Goal: Information Seeking & Learning: Learn about a topic

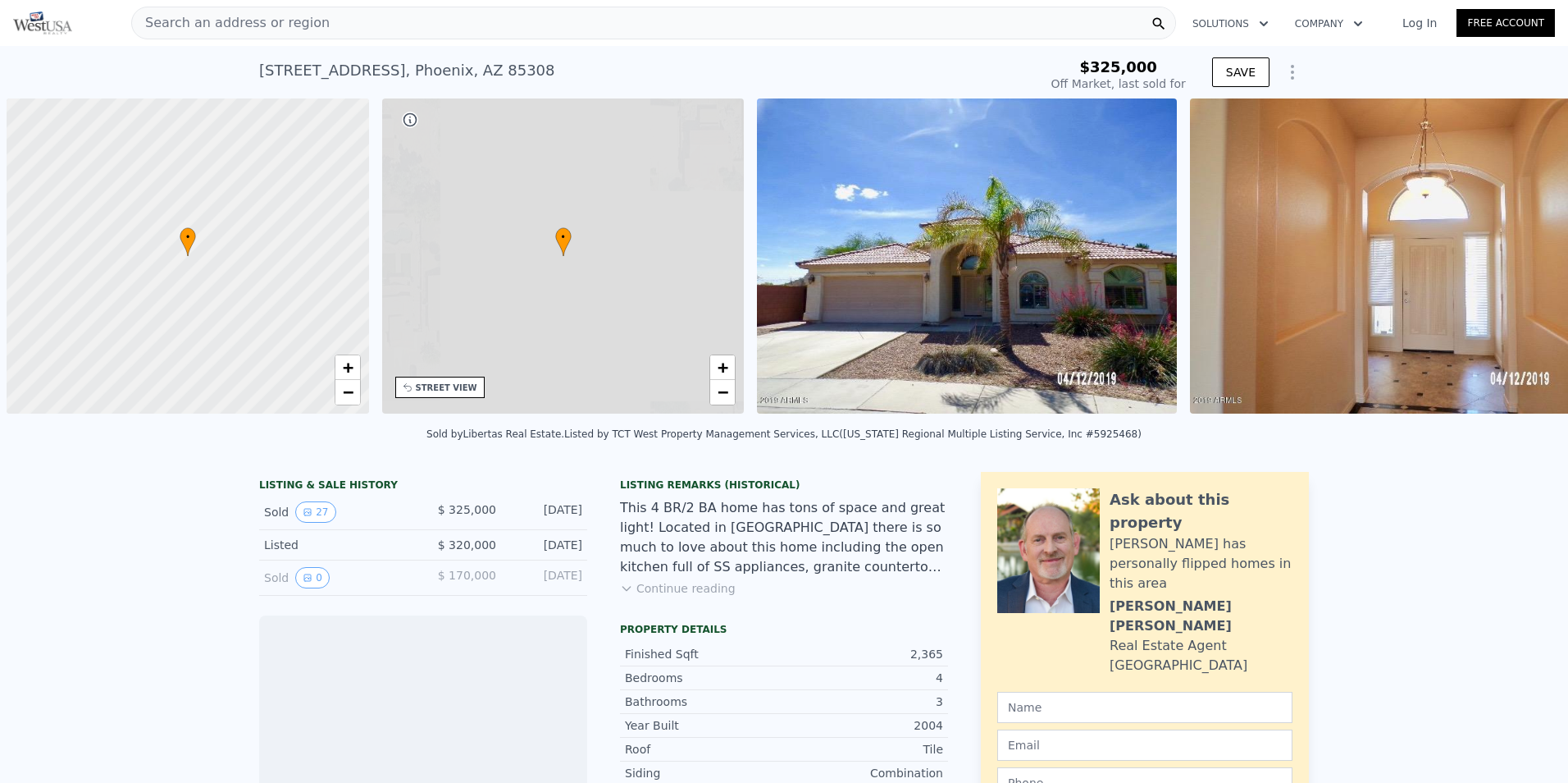
scroll to position [0, 6]
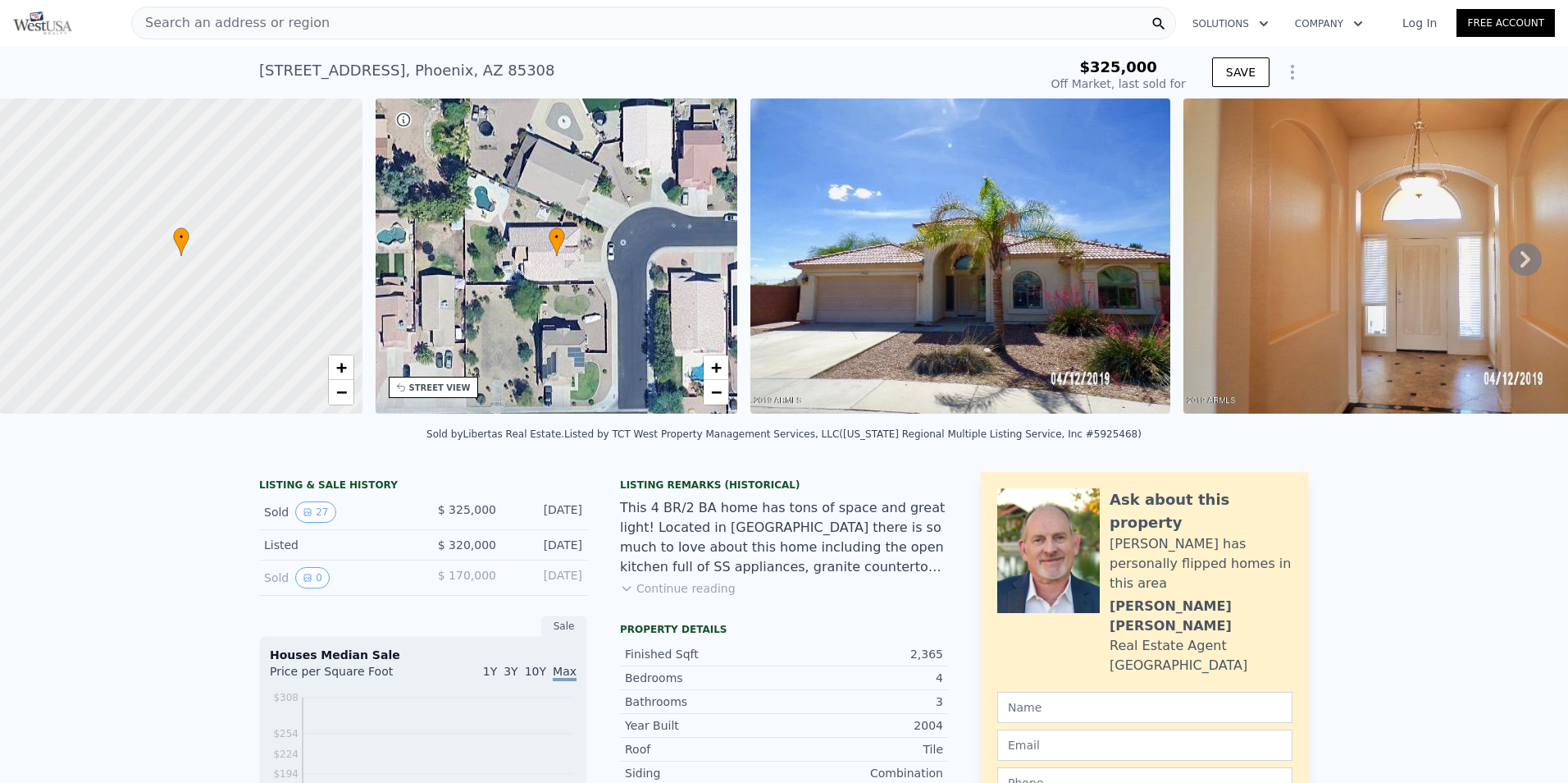
type input "-$ 343,588"
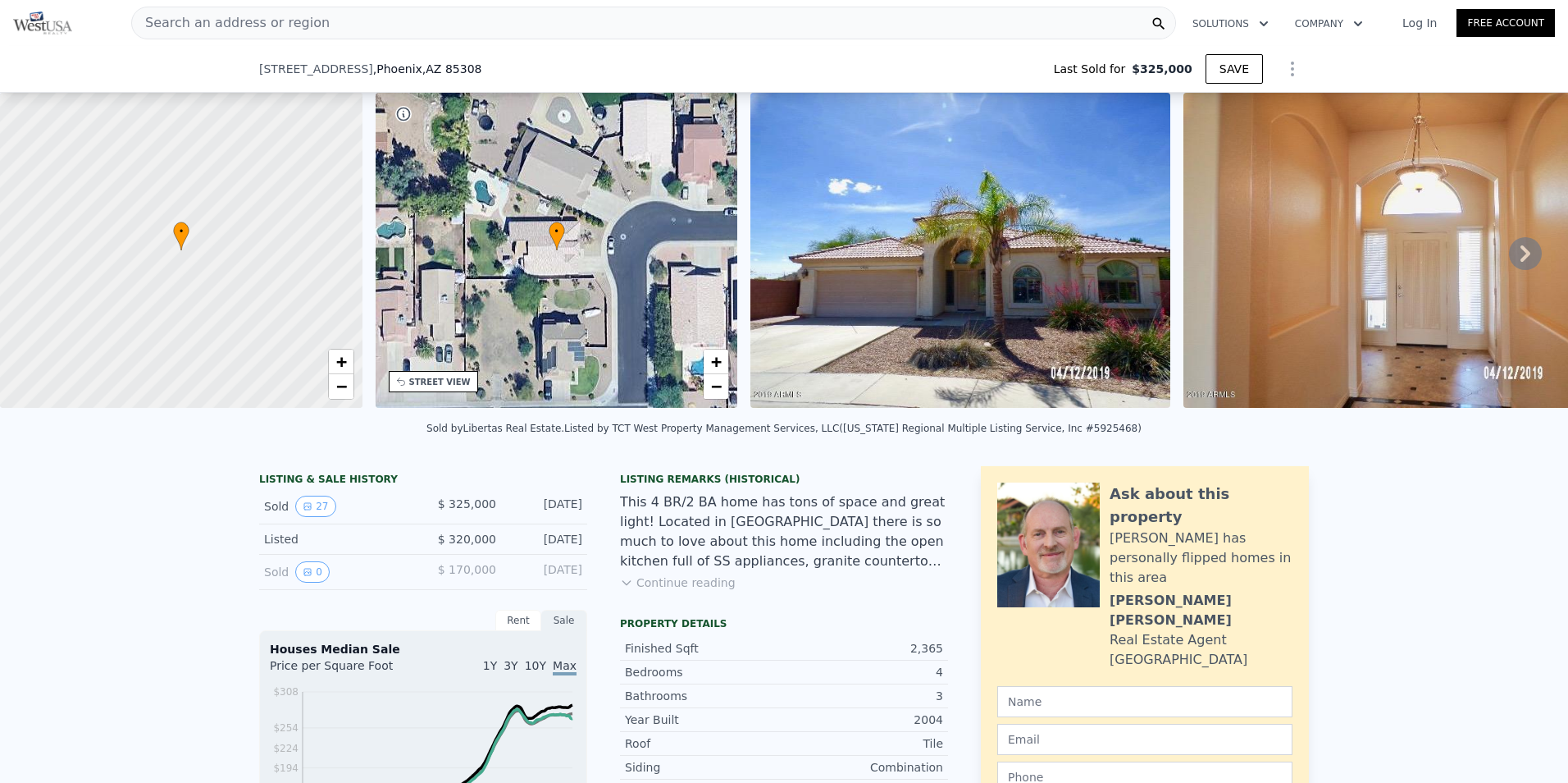
scroll to position [158, 0]
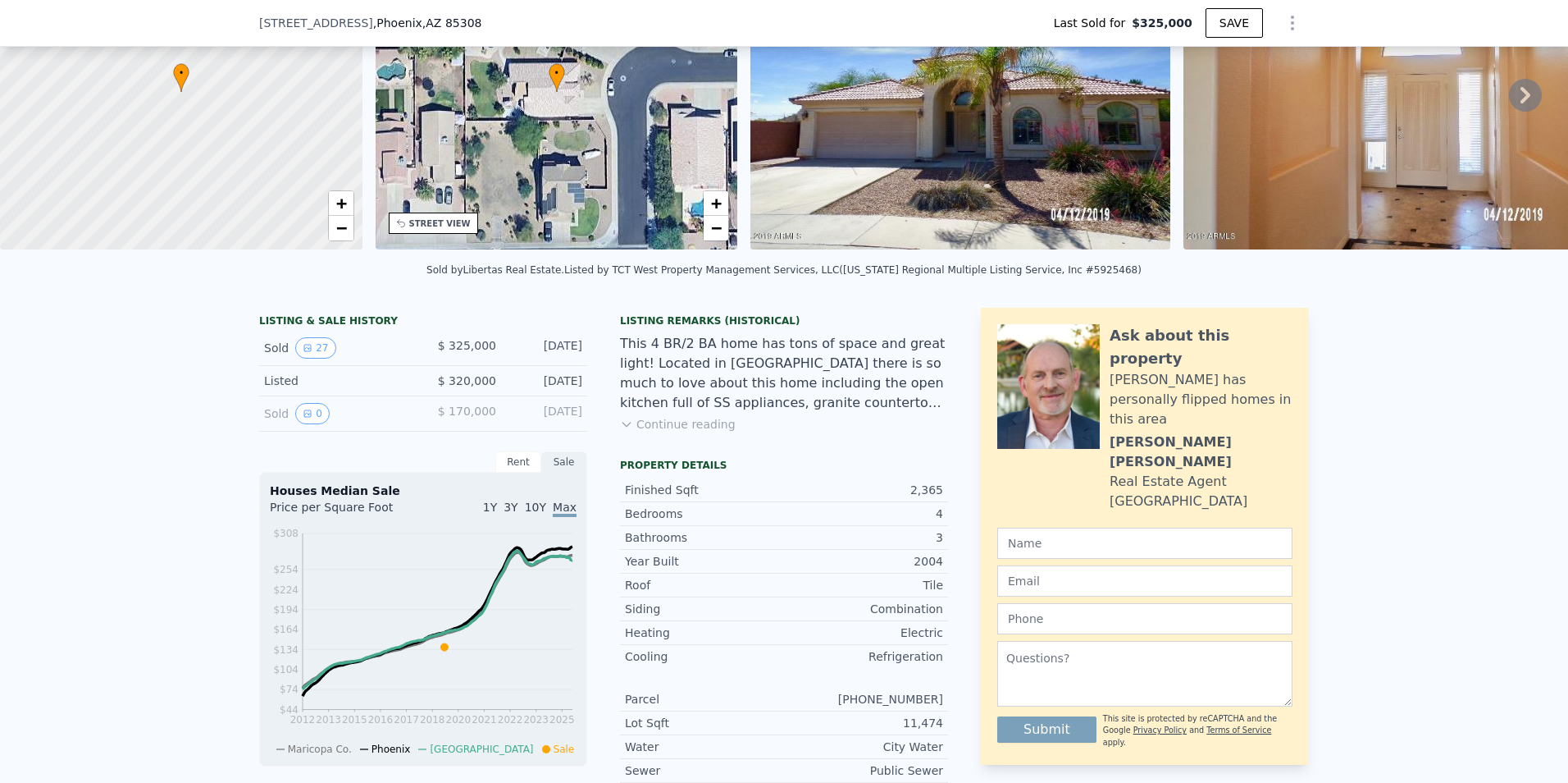
click at [336, 12] on div "[STREET_ADDRESS] Last Sold for $325,000 SAVE" at bounding box center [784, 23] width 1568 height 47
type input "$ 611,000"
type input "$ 234,012"
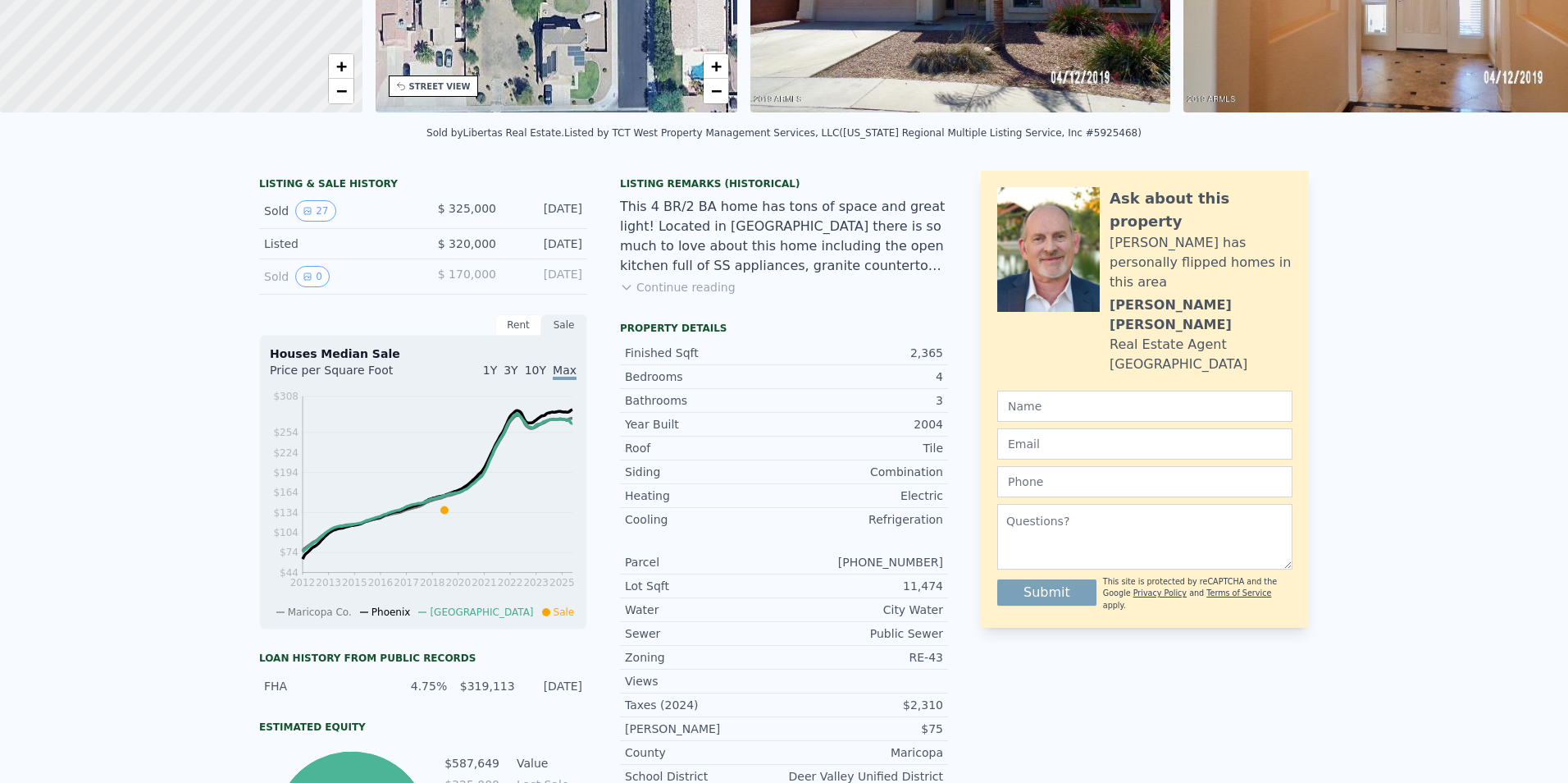
scroll to position [5, 0]
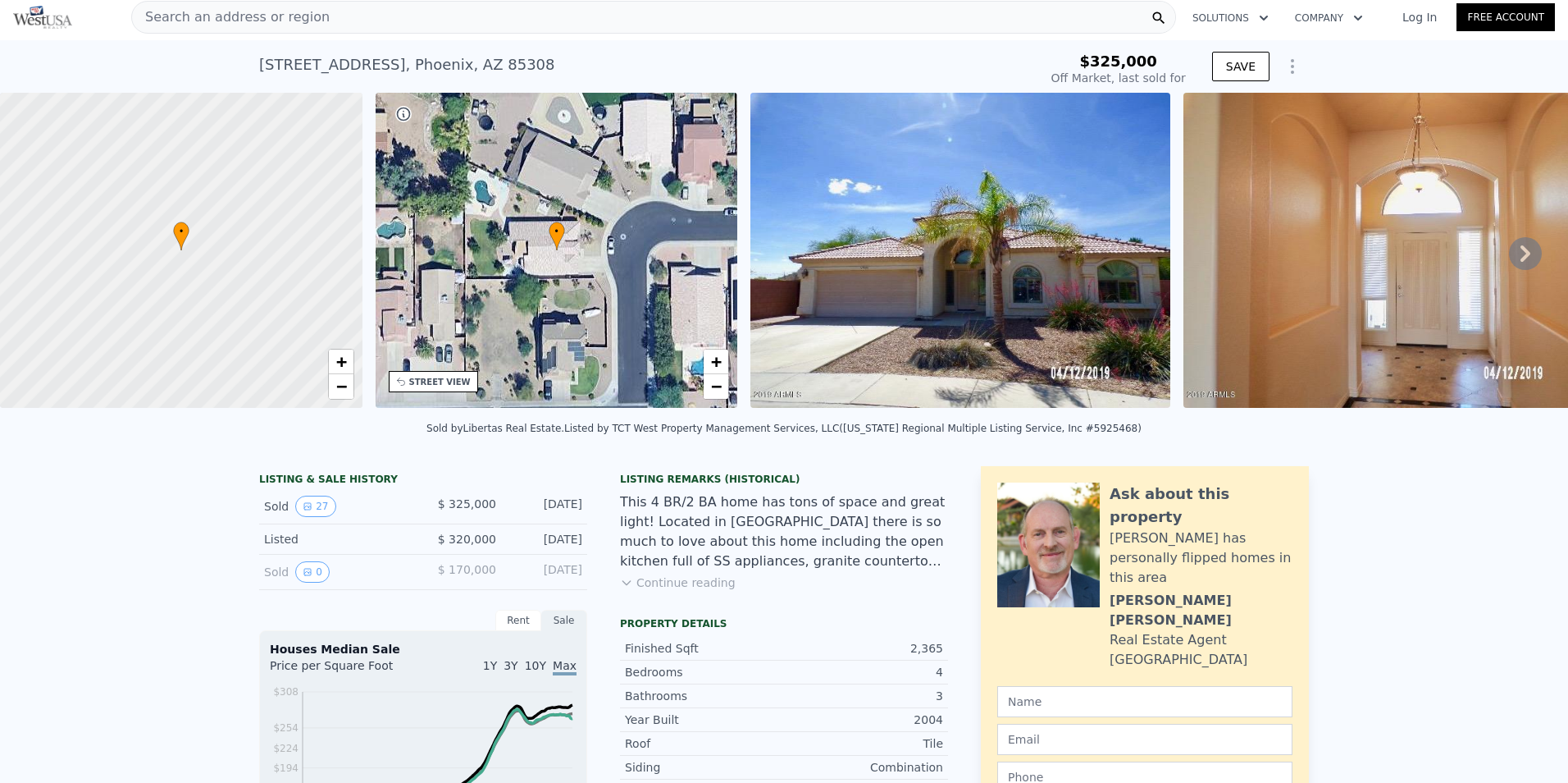
click at [450, 12] on div "Search an address or region" at bounding box center [654, 17] width 1045 height 33
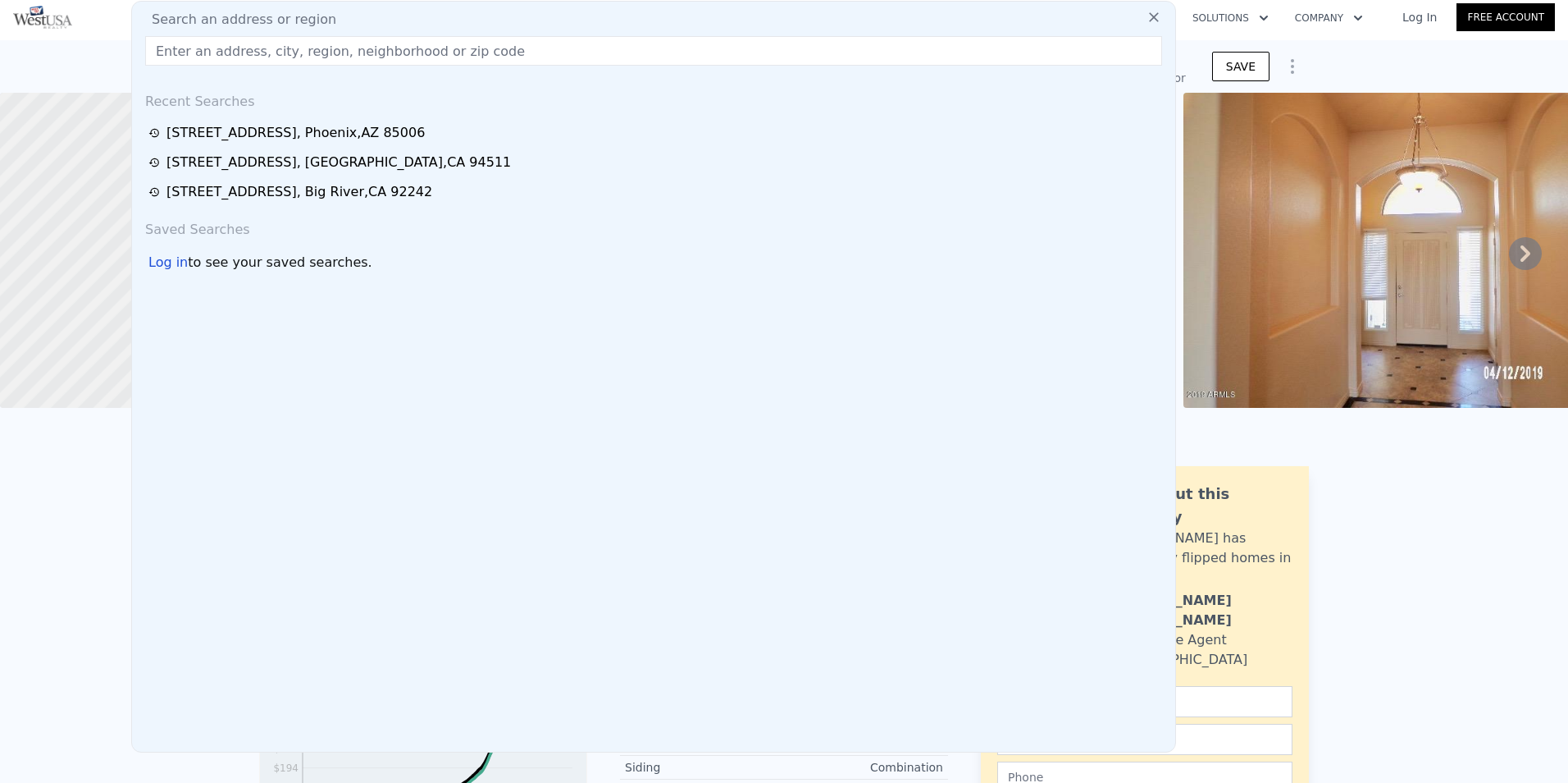
click at [56, 56] on div "[STREET_ADDRESS] Sold [DATE] for $325k $325,000 Off Market, last sold for SAVE" at bounding box center [784, 66] width 1568 height 52
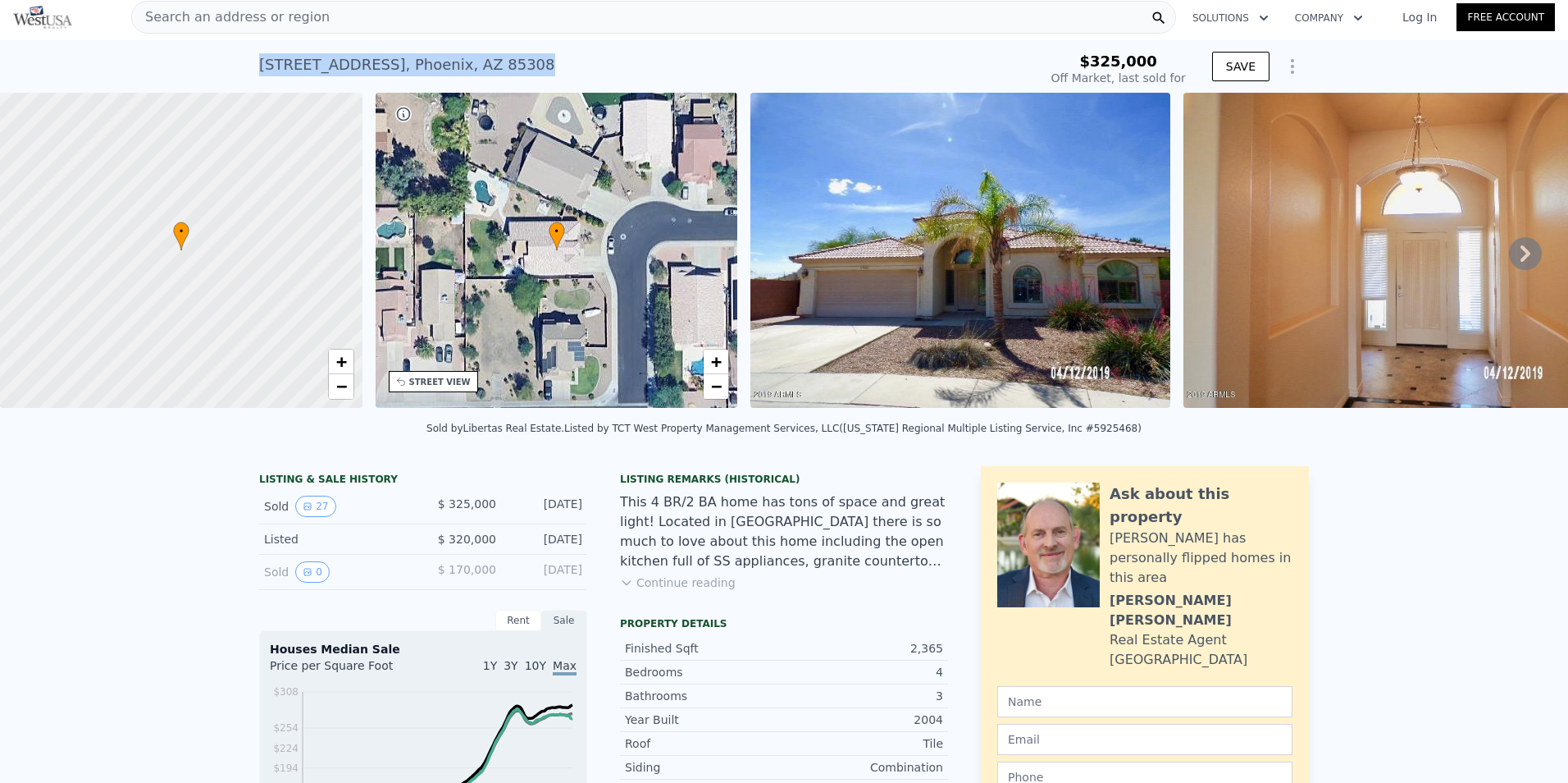
drag, startPoint x: 252, startPoint y: 61, endPoint x: 505, endPoint y: 68, distance: 253.1
click at [505, 68] on div "[STREET_ADDRESS]" at bounding box center [407, 65] width 296 height 23
copy div "[STREET_ADDRESS]"
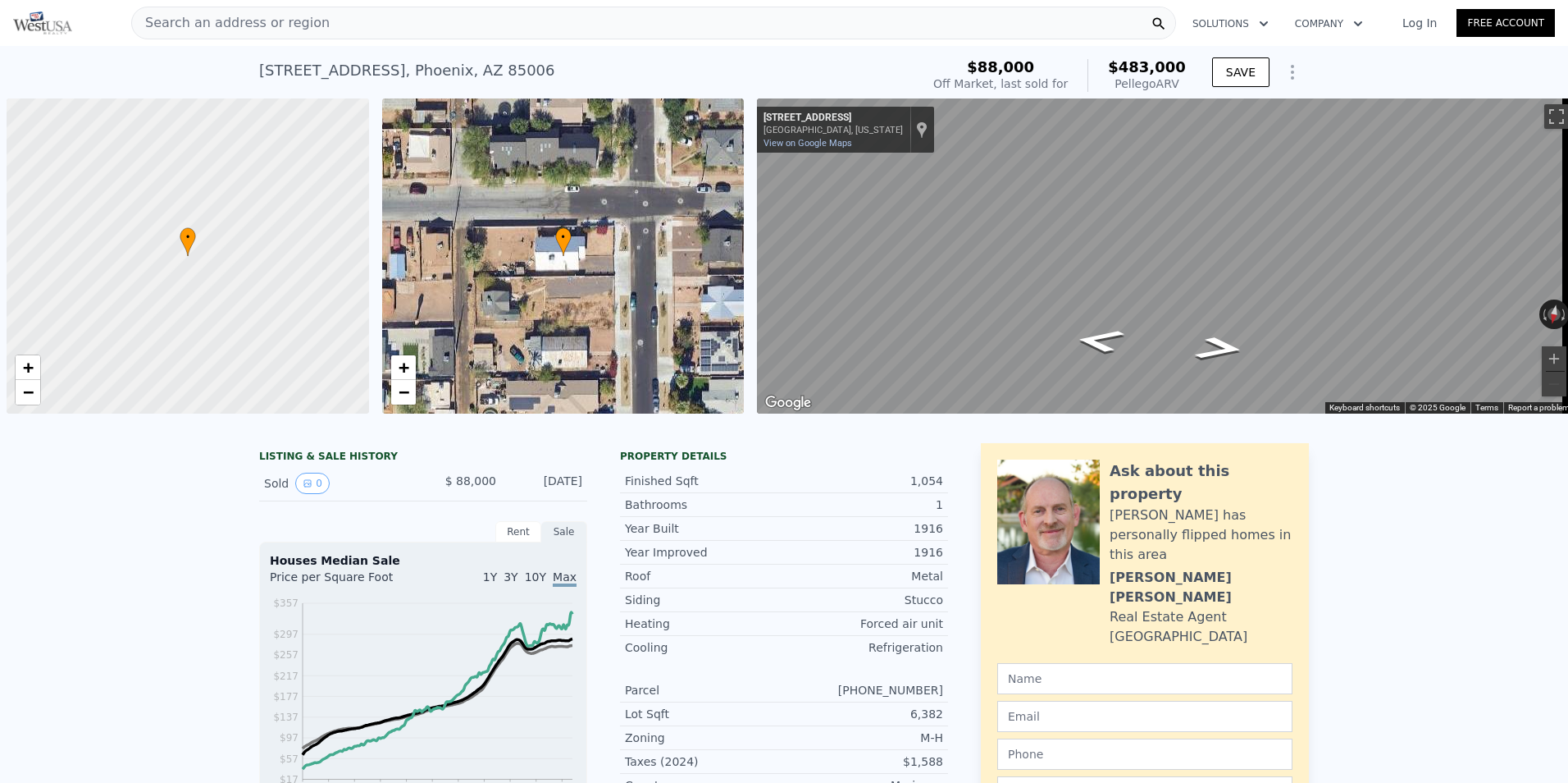
scroll to position [0, 6]
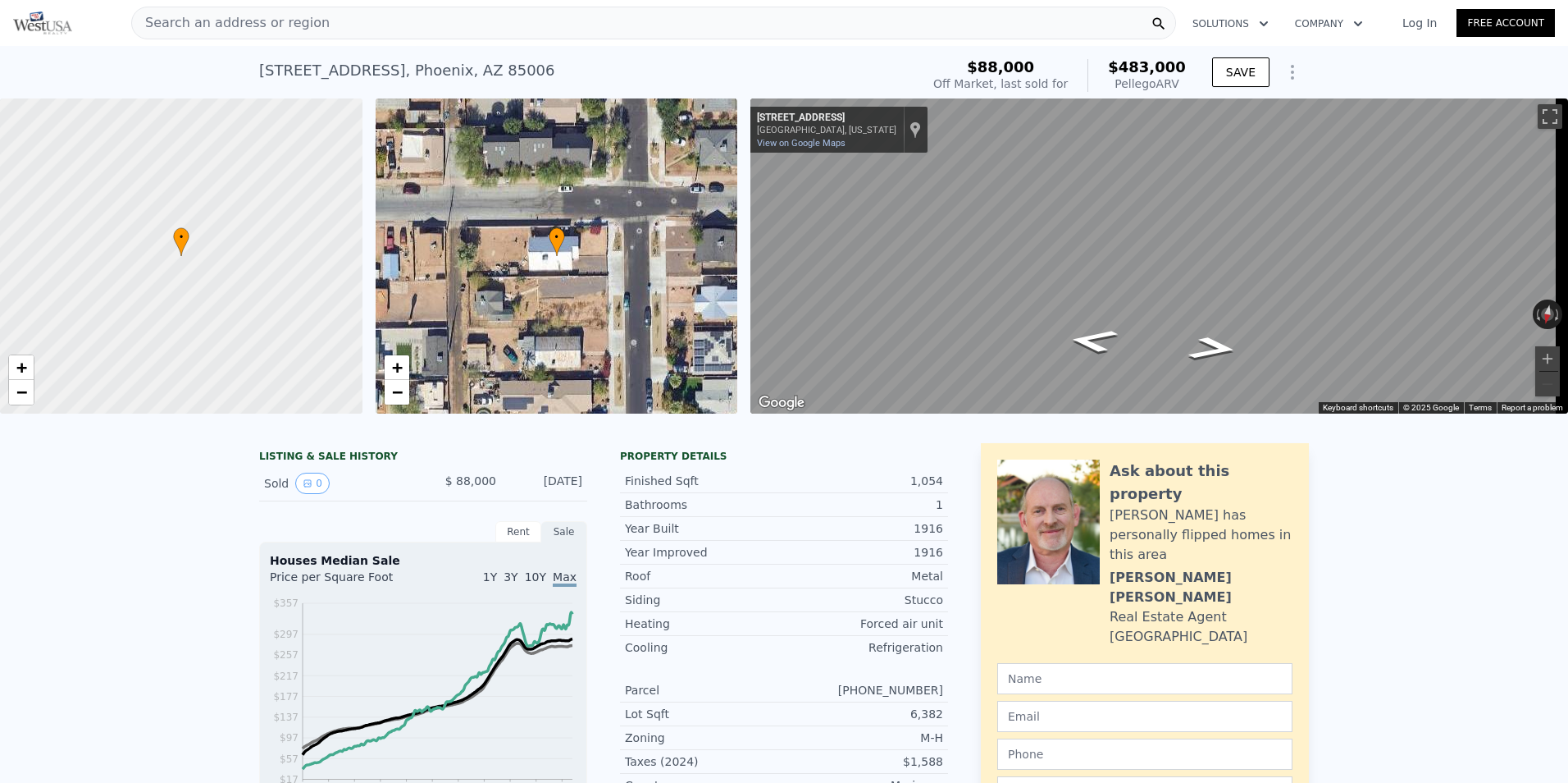
click at [639, 19] on div "Search an address or region" at bounding box center [654, 22] width 1045 height 33
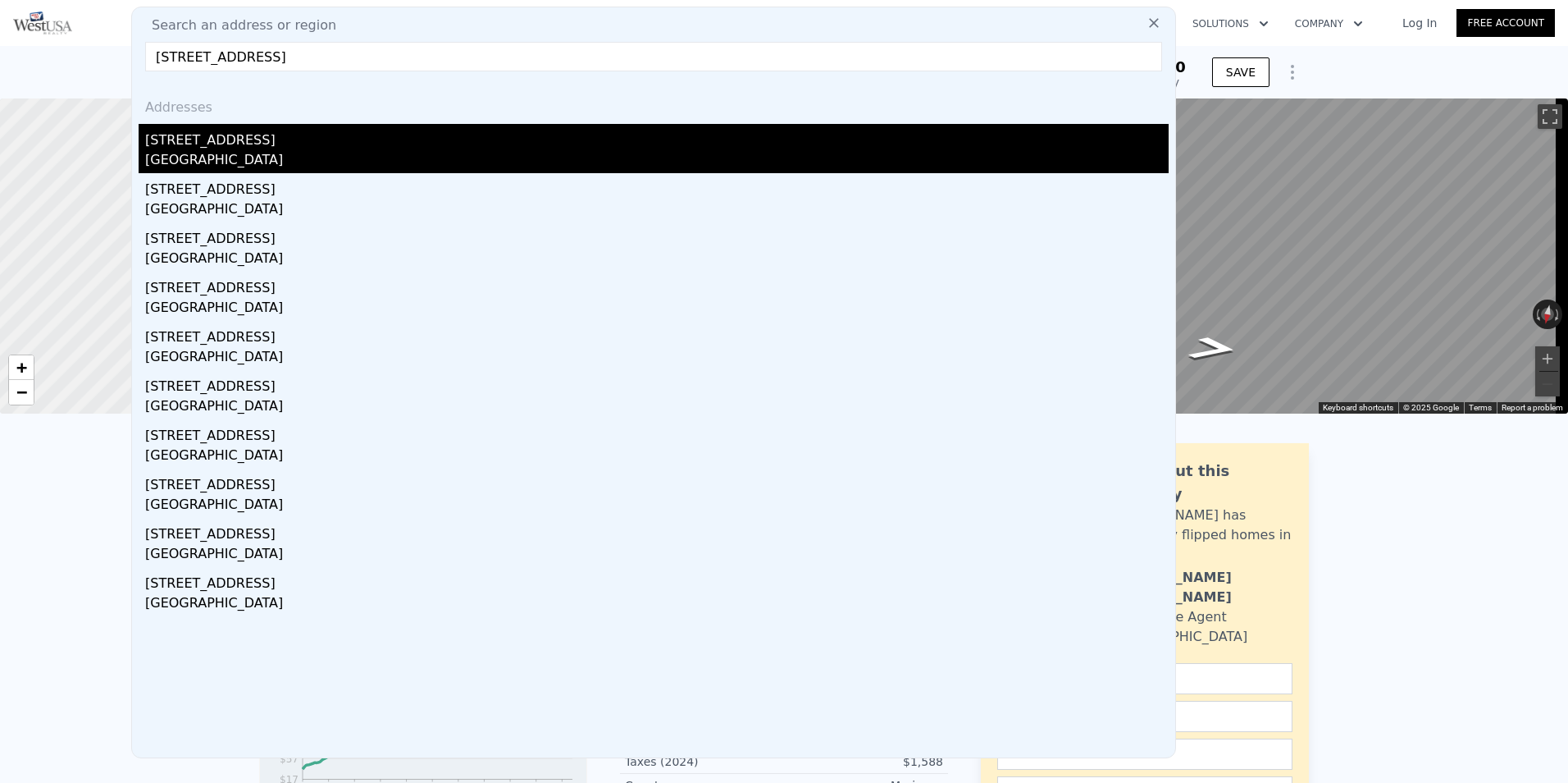
type input "3940 W Quail Ave, Phoenix, AZ 85308"
click at [205, 149] on div "[STREET_ADDRESS]" at bounding box center [657, 137] width 1023 height 27
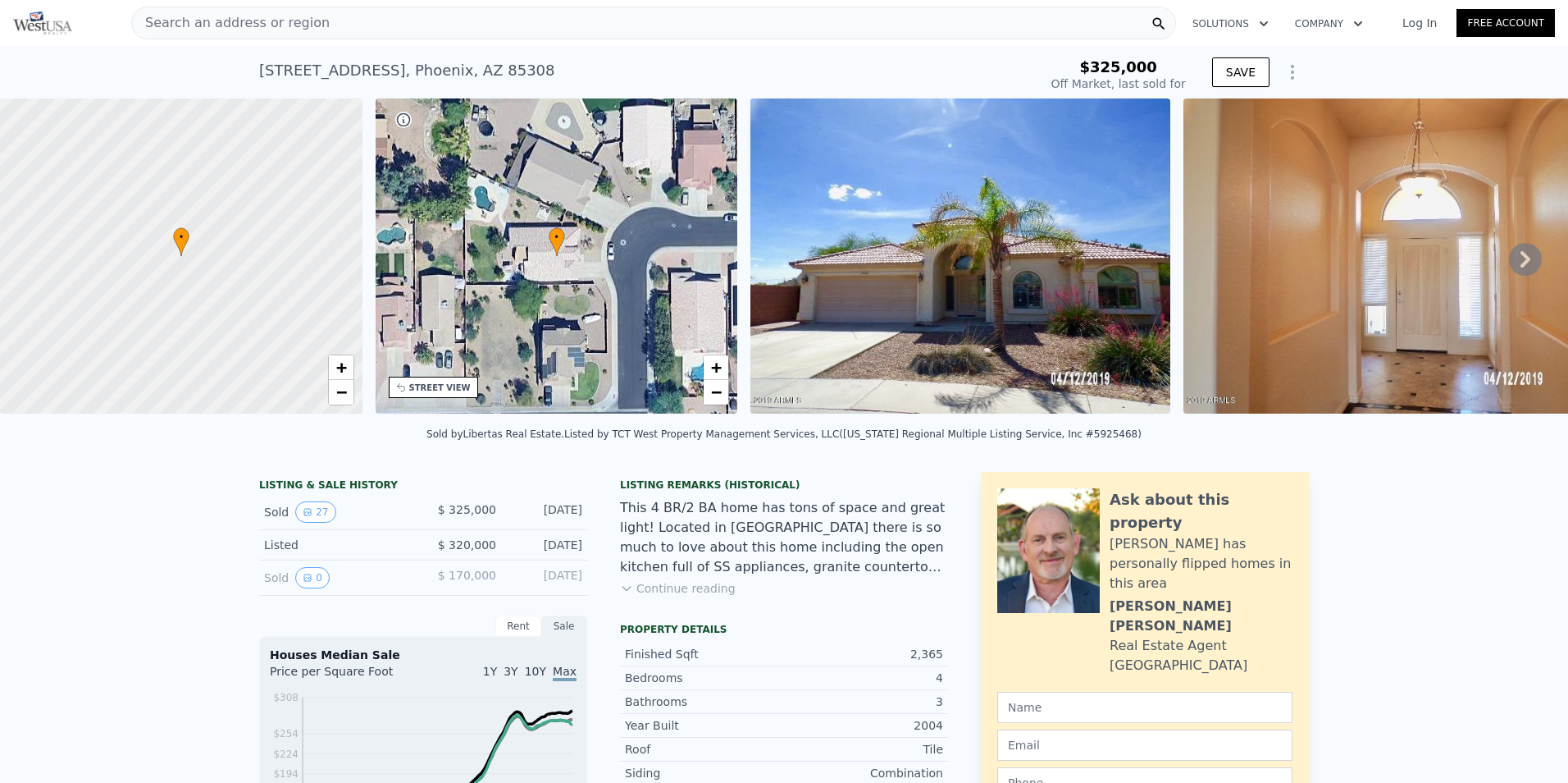
type input "$ 611,000"
type input "$ 234,012"
click at [617, 21] on div "Search an address or region" at bounding box center [654, 22] width 1045 height 33
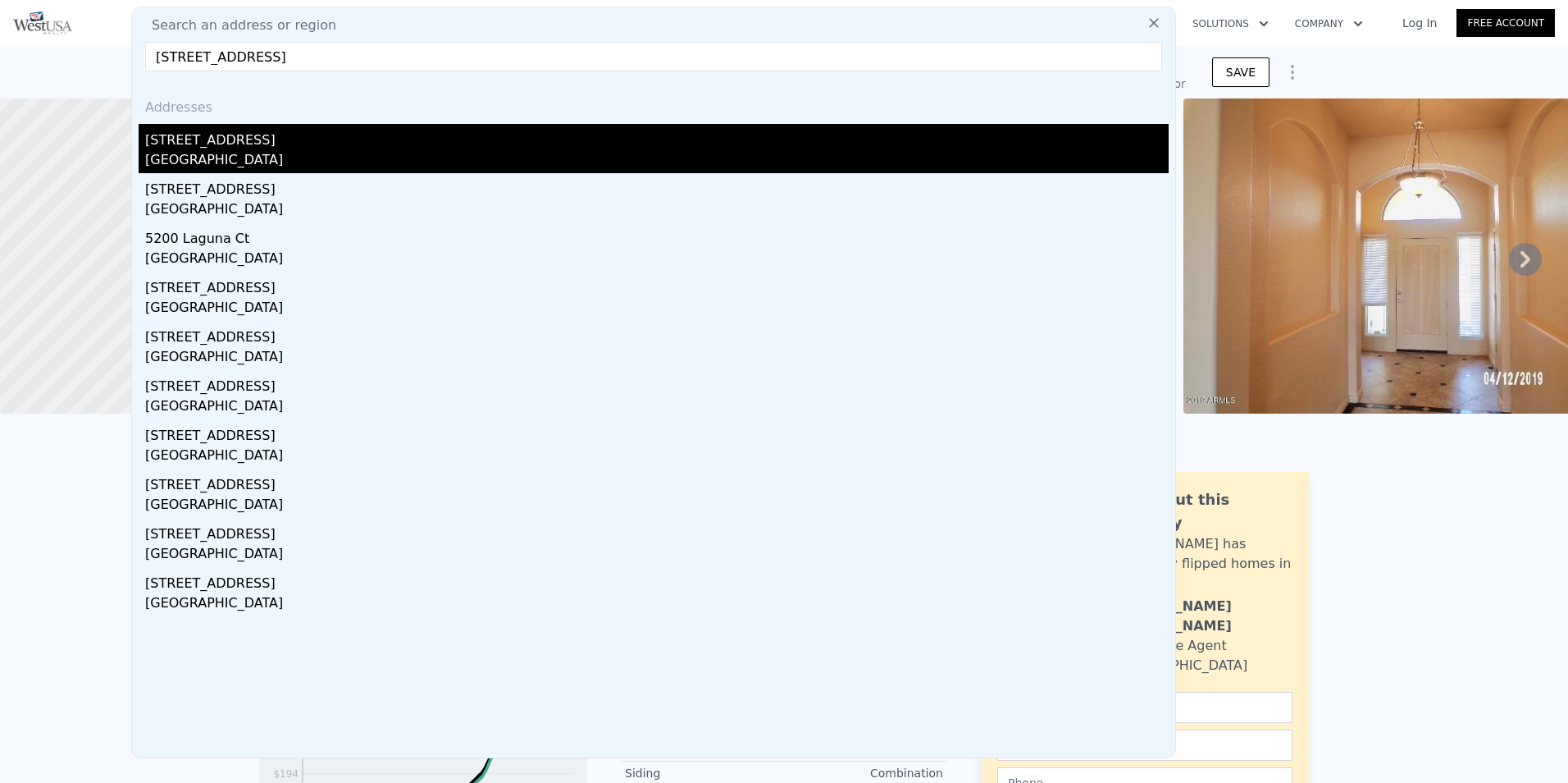
type input "5260 Laguna Ct, Discovery Bay, CA 94505"
click at [204, 140] on div "5260 Laguna Ct" at bounding box center [657, 137] width 1023 height 27
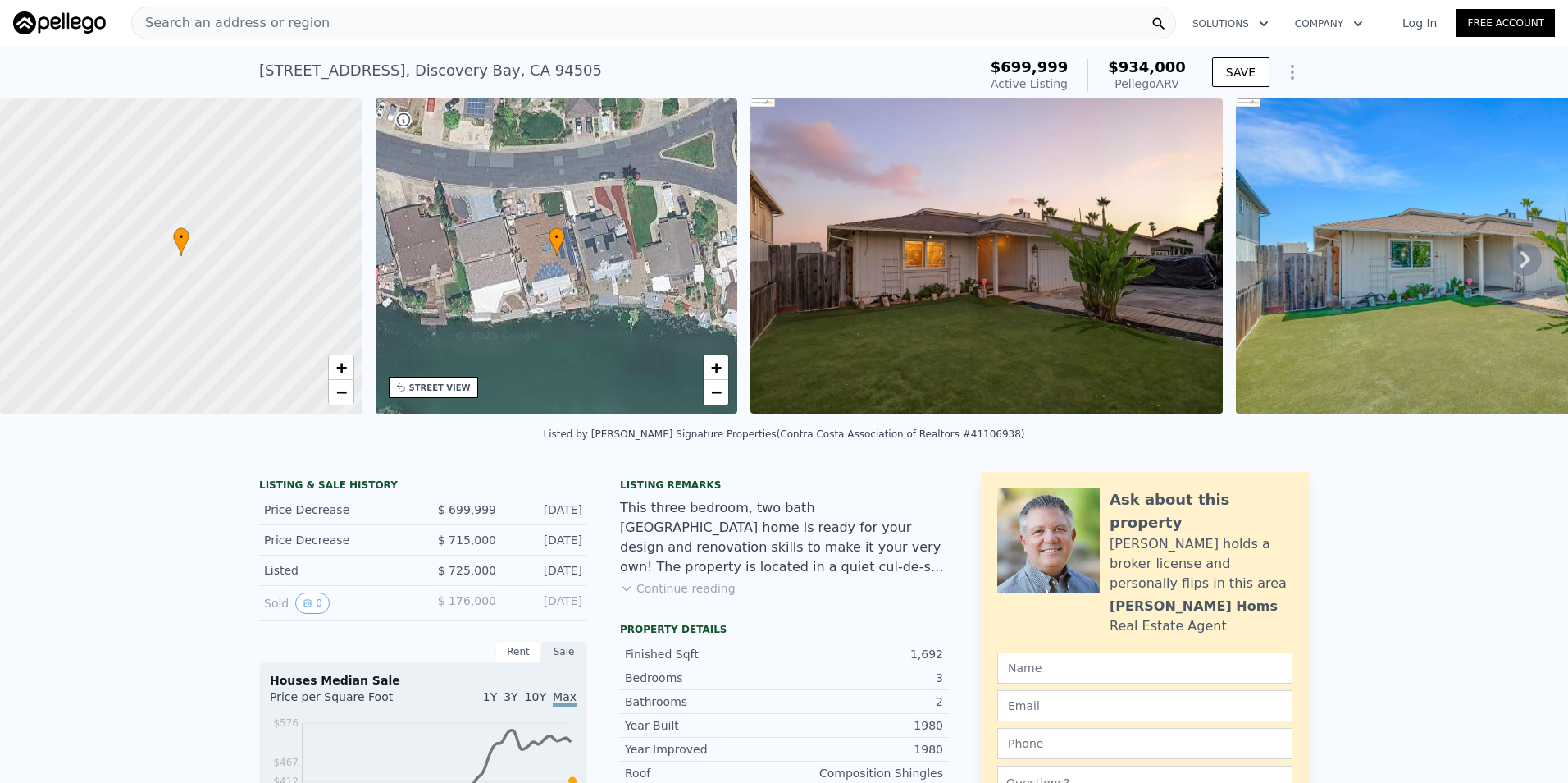
click at [354, 27] on div "Search an address or region" at bounding box center [654, 22] width 1045 height 33
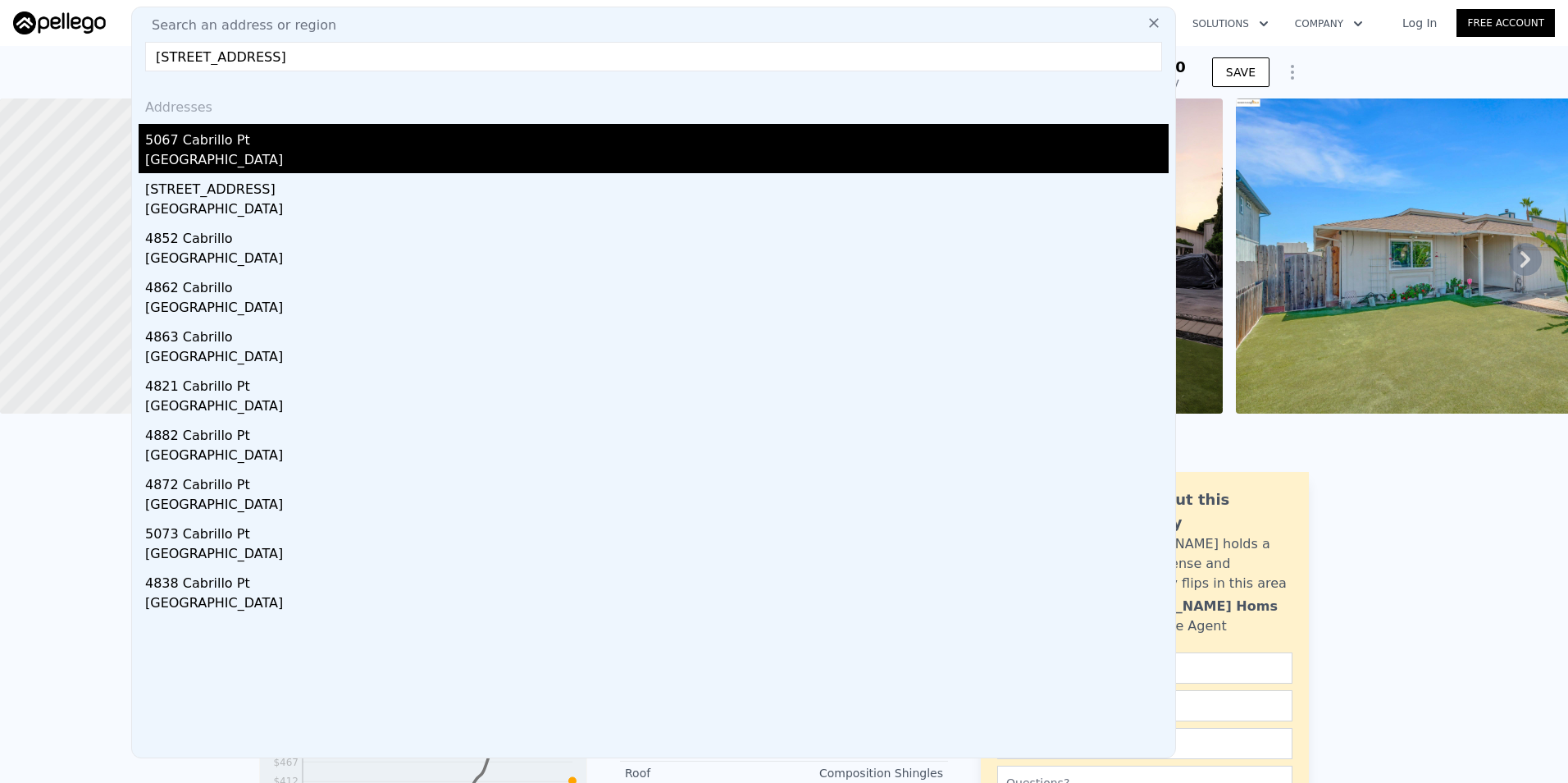
type input "5067 Cabrillo Point, Discovery Bay, CA 94505"
click at [238, 143] on div "5067 Cabrillo Pt" at bounding box center [657, 137] width 1023 height 27
